Goal: Task Accomplishment & Management: Use online tool/utility

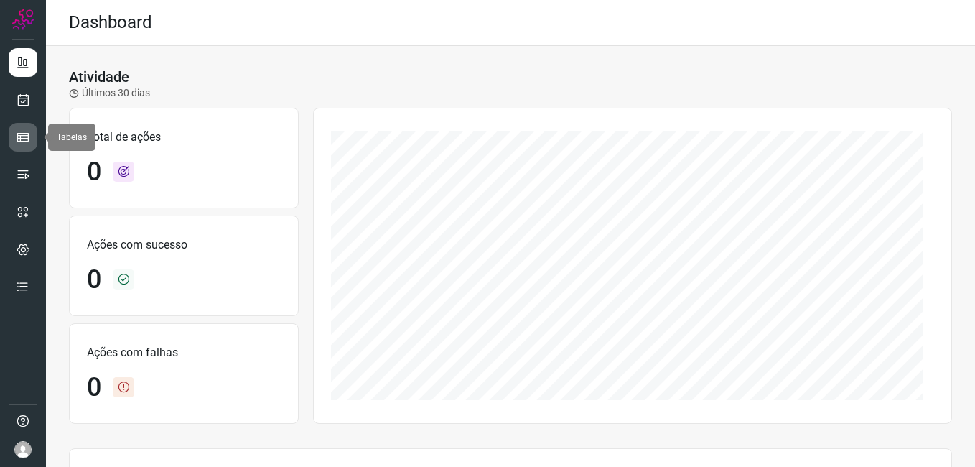
click at [23, 131] on icon at bounding box center [23, 137] width 14 height 14
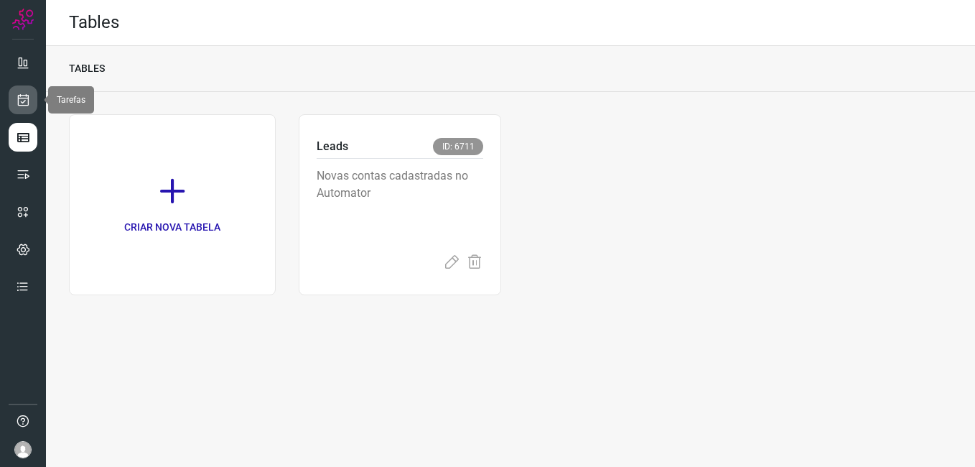
click at [22, 99] on icon at bounding box center [23, 100] width 15 height 14
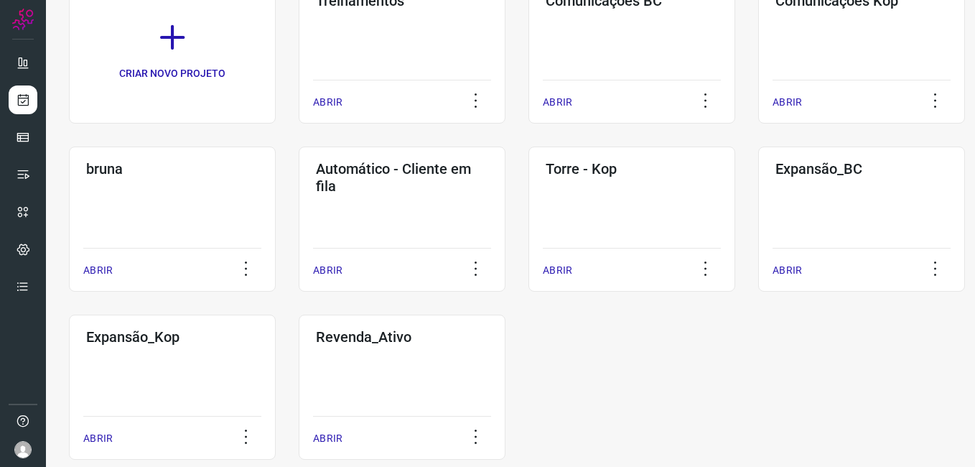
scroll to position [140, 0]
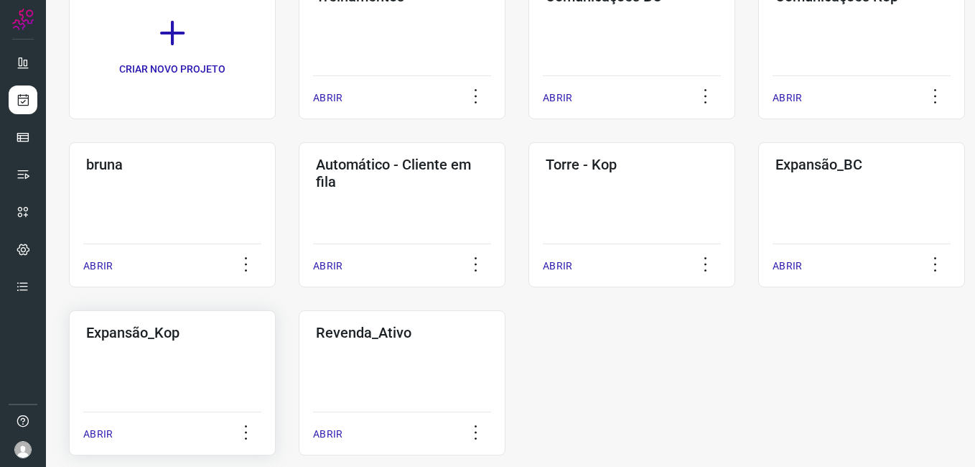
click at [113, 340] on h3 "Expansão_Kop" at bounding box center [172, 332] width 172 height 17
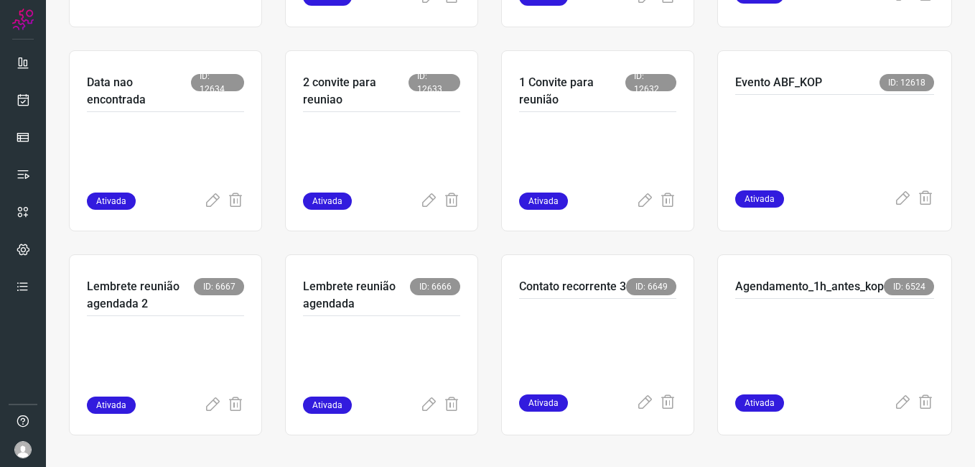
scroll to position [269, 0]
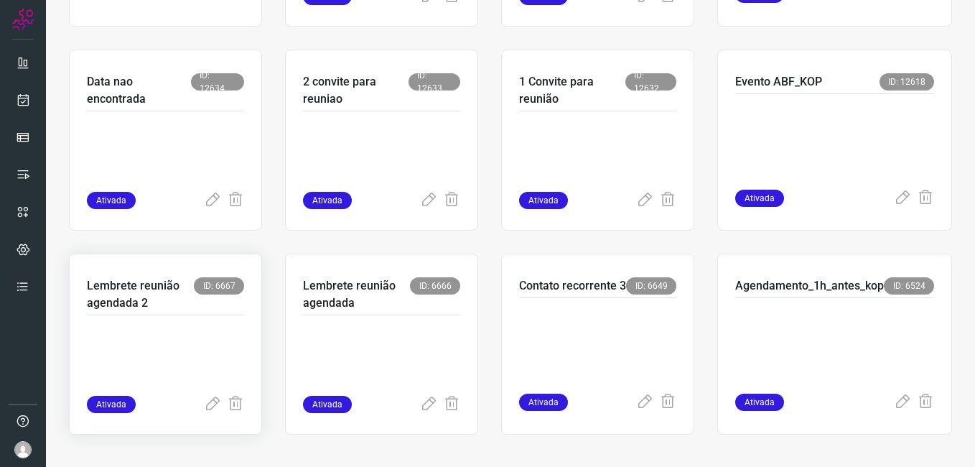
click at [159, 293] on p "Lembrete reunião agendada 2" at bounding box center [140, 294] width 107 height 34
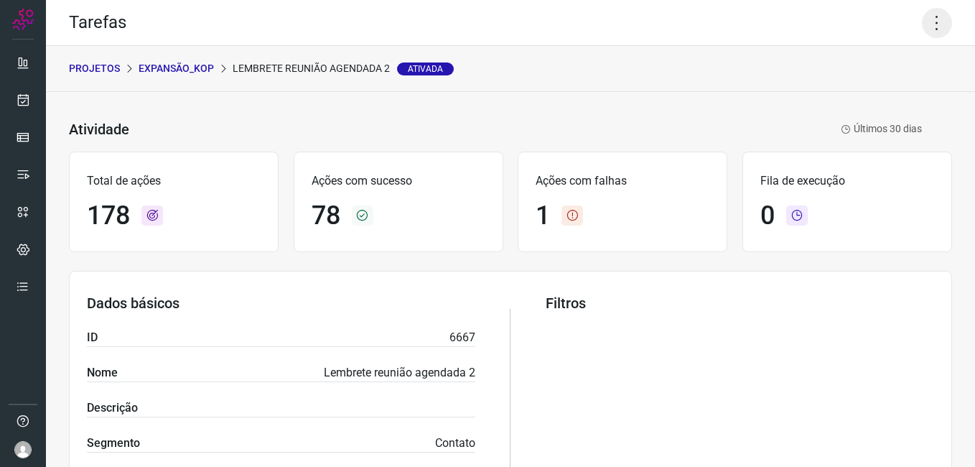
click at [927, 25] on icon at bounding box center [937, 23] width 30 height 30
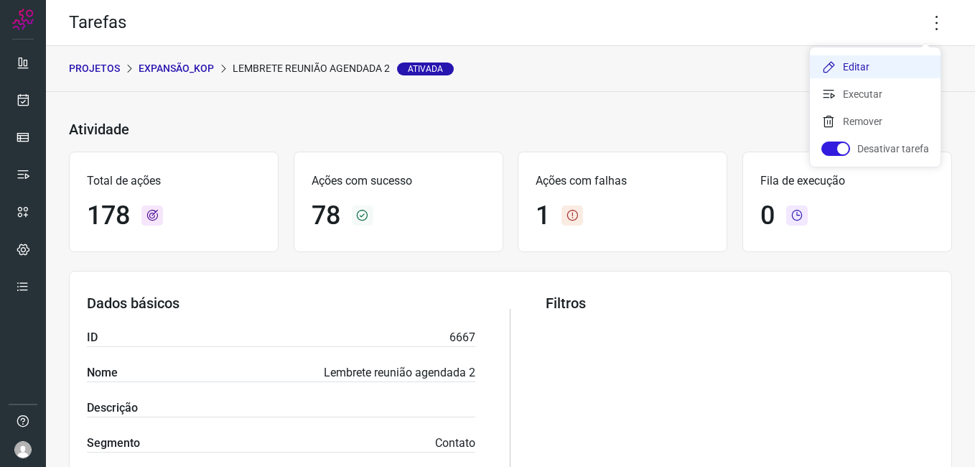
click at [891, 57] on li "Editar" at bounding box center [875, 66] width 131 height 23
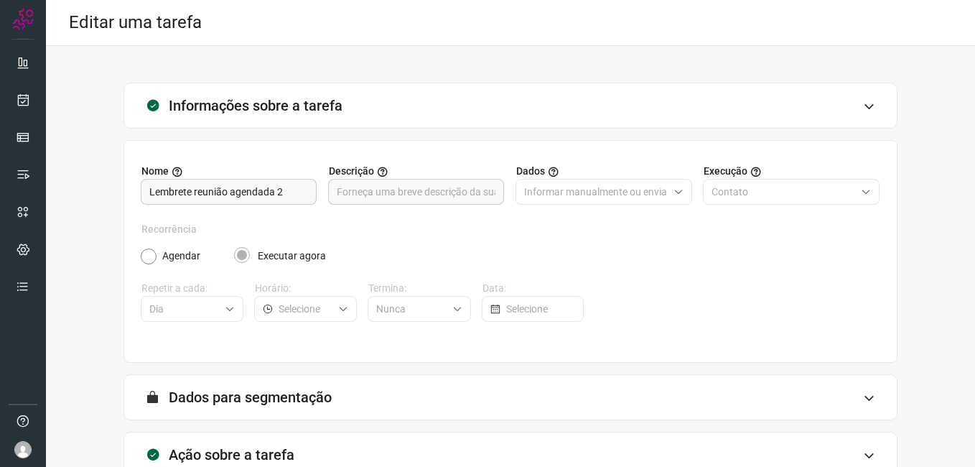
scroll to position [94, 0]
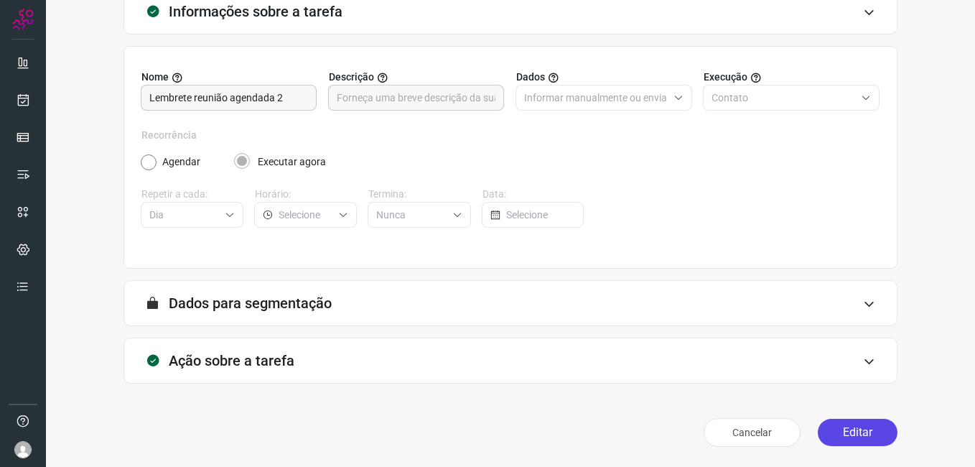
click at [849, 436] on button "Editar" at bounding box center [858, 432] width 80 height 27
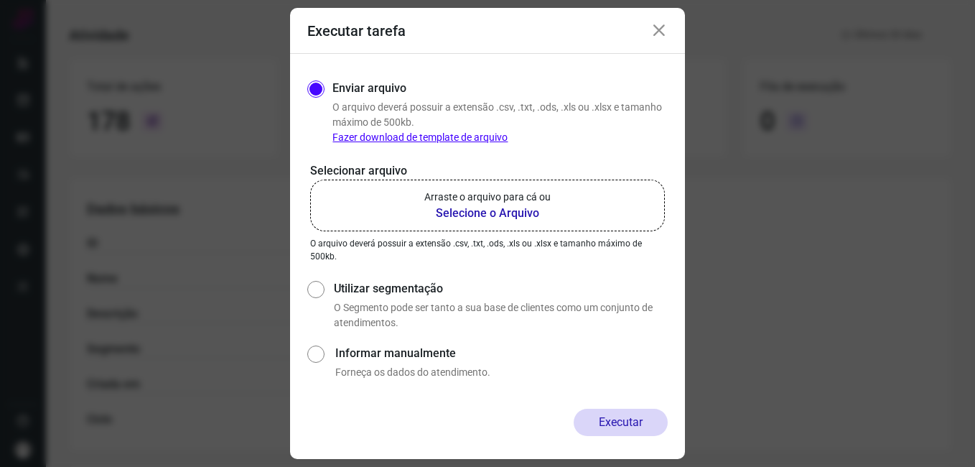
click at [518, 209] on b "Selecione o Arquivo" at bounding box center [487, 213] width 126 height 17
click at [0, 0] on input "Arraste o arquivo para cá ou Selecione o Arquivo" at bounding box center [0, 0] width 0 height 0
click at [469, 210] on b "Selecione o Arquivo" at bounding box center [487, 213] width 126 height 17
click at [0, 0] on input "Arraste o arquivo para cá ou Selecione o Arquivo" at bounding box center [0, 0] width 0 height 0
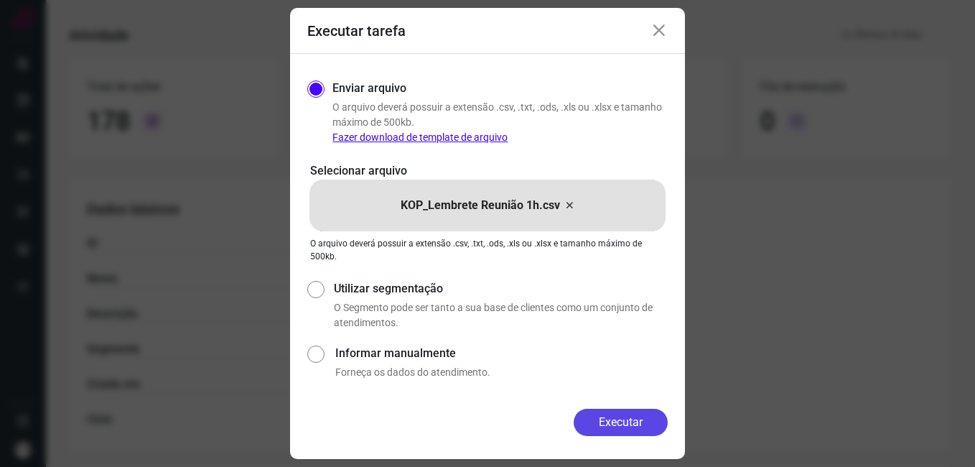
click at [610, 421] on button "Executar" at bounding box center [621, 422] width 94 height 27
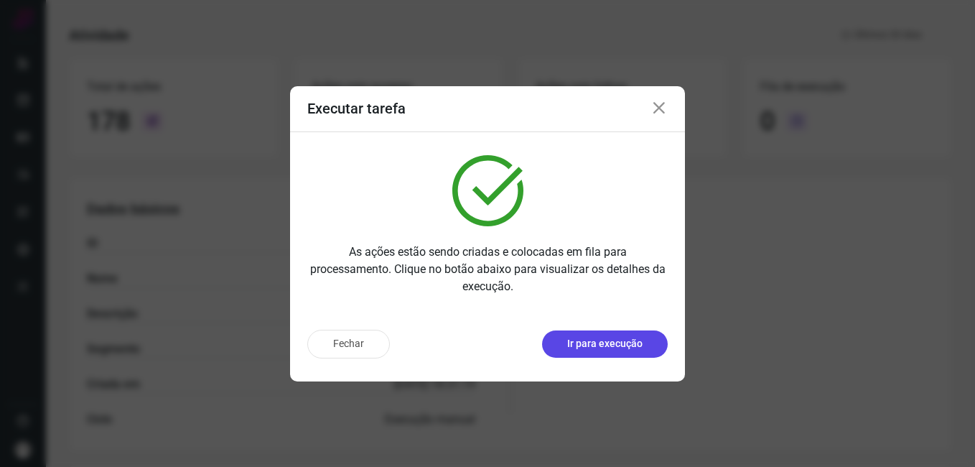
click at [584, 345] on p "Ir para execução" at bounding box center [604, 343] width 75 height 15
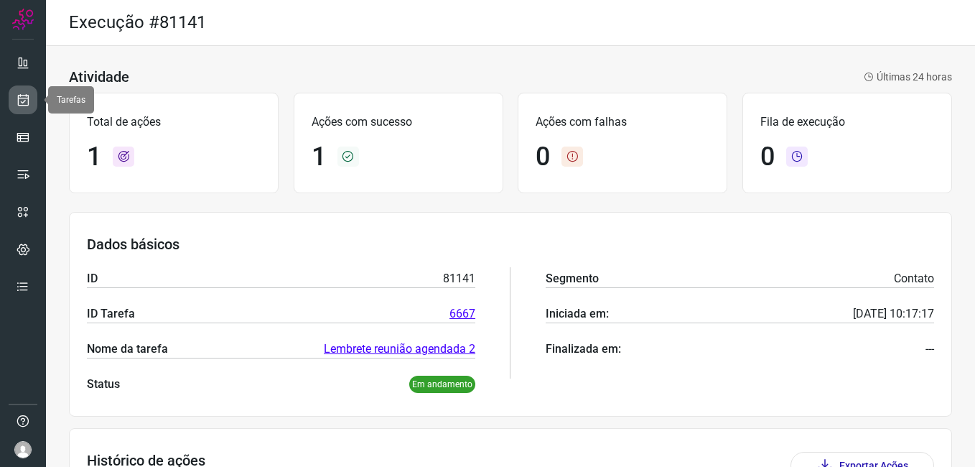
click at [16, 100] on icon at bounding box center [23, 100] width 15 height 14
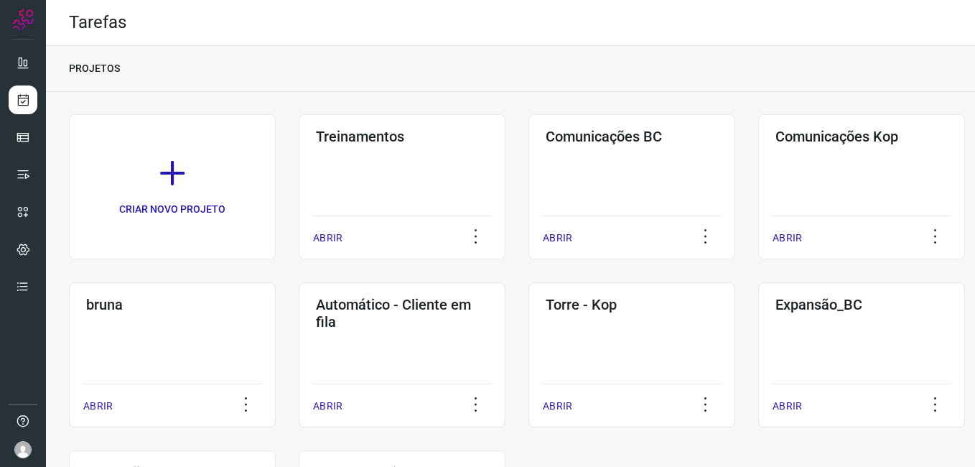
scroll to position [164, 0]
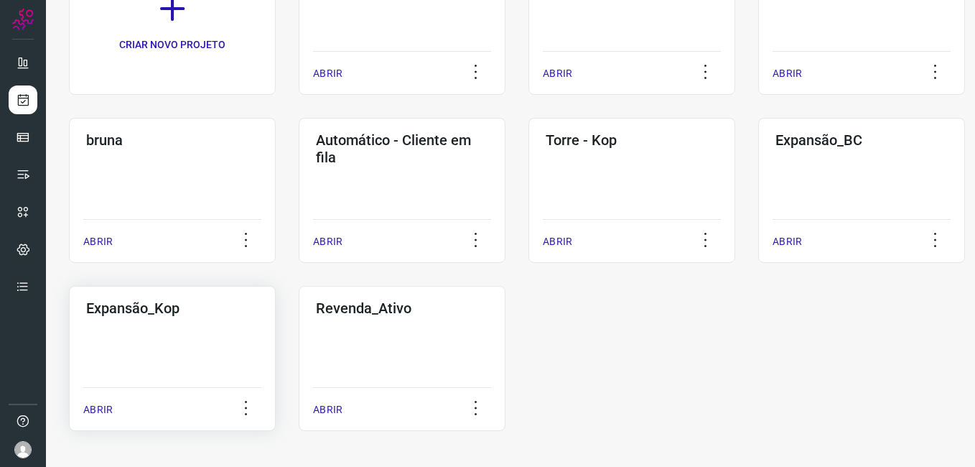
click at [146, 314] on h3 "Expansão_Kop" at bounding box center [172, 307] width 172 height 17
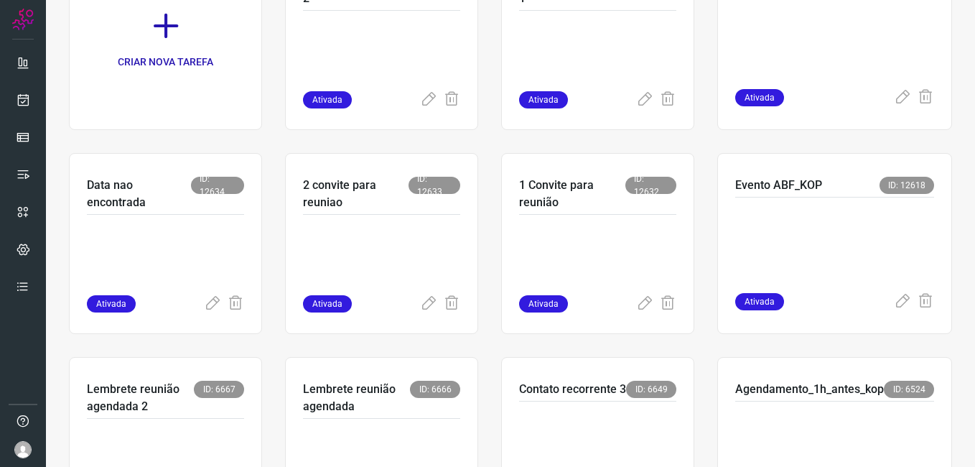
scroll to position [272, 0]
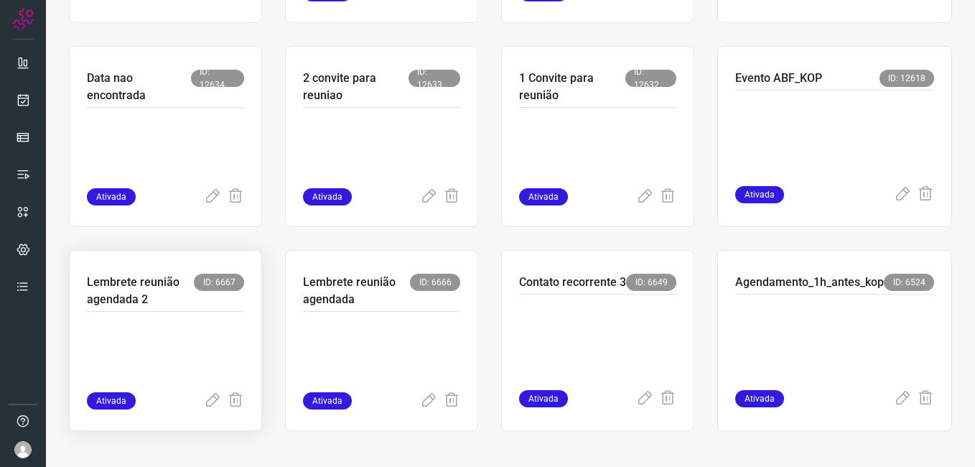
click at [189, 279] on p "Lembrete reunião agendada 2" at bounding box center [140, 291] width 107 height 34
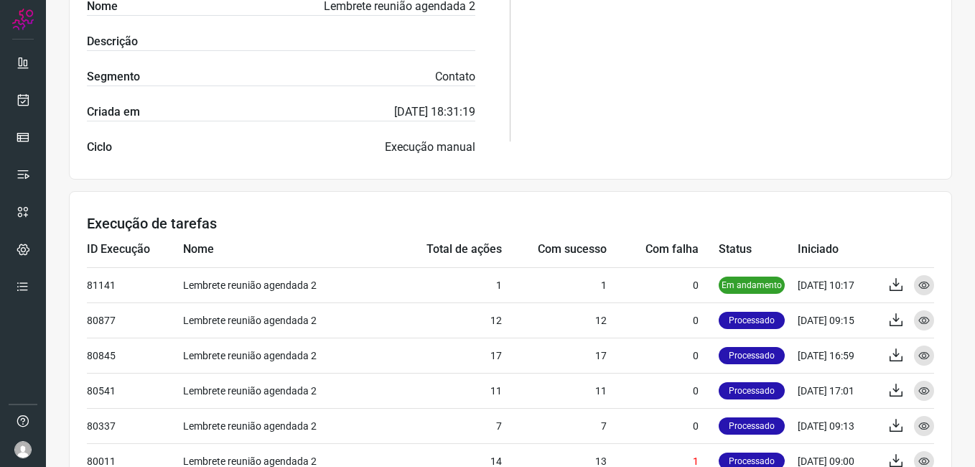
scroll to position [367, 0]
